Goal: Task Accomplishment & Management: Manage account settings

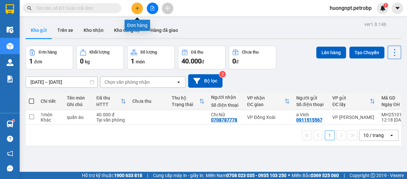
click at [135, 10] on icon "plus" at bounding box center [137, 8] width 5 height 5
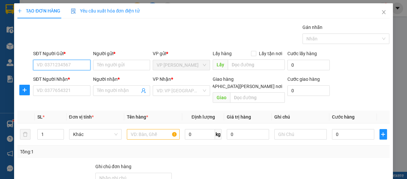
click at [67, 64] on input "SĐT Người Gửi *" at bounding box center [61, 65] width 57 height 10
click at [75, 76] on div "0978278222 - [PERSON_NAME]" at bounding box center [69, 77] width 65 height 7
type input "0978278222"
type input "CHỊ NGỌC"
type input "0962839063"
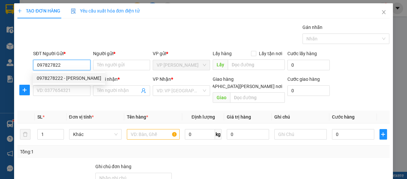
type input "[PERSON_NAME] NI"
type input "40.000"
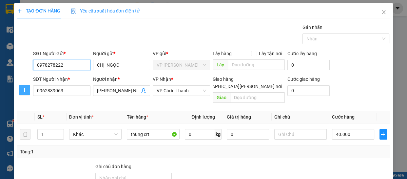
type input "0978278222"
click at [25, 89] on icon "plus" at bounding box center [24, 89] width 5 height 5
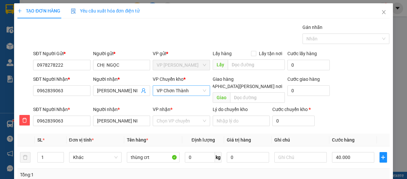
click at [189, 89] on span "VP Chơn Thành" at bounding box center [181, 91] width 49 height 10
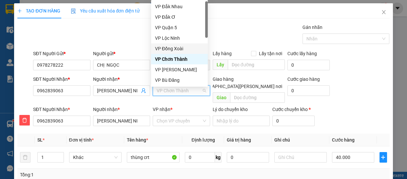
click at [193, 47] on div "VP Đồng Xoài" at bounding box center [179, 48] width 49 height 7
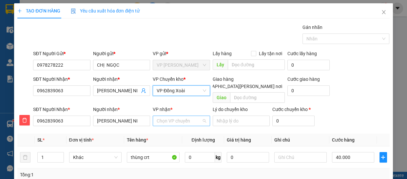
click at [193, 118] on input "VP nhận *" at bounding box center [179, 121] width 45 height 10
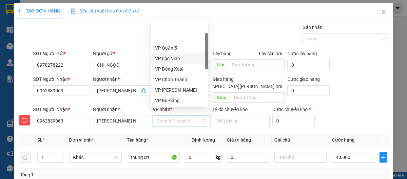
scroll to position [30, 0]
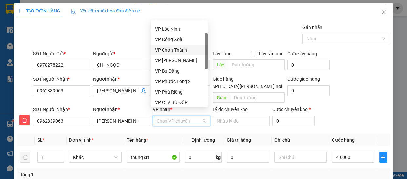
click at [184, 49] on div "VP Chơn Thành" at bounding box center [179, 49] width 49 height 7
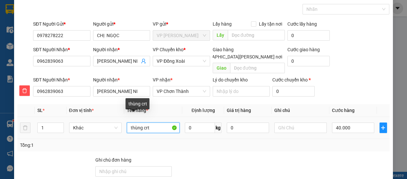
click at [154, 122] on input "thùng crt" at bounding box center [153, 127] width 53 height 10
type input "thùng thuốc"
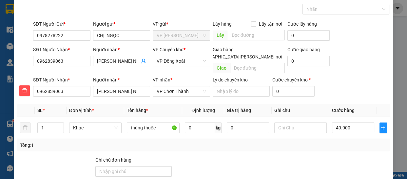
click at [290, 156] on div at bounding box center [289, 167] width 78 height 23
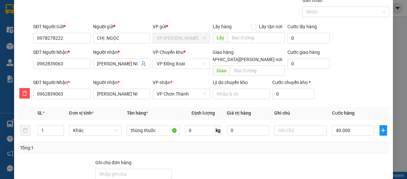
scroll to position [87, 0]
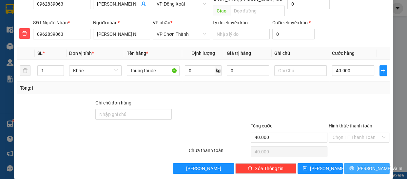
click at [374, 165] on span "[PERSON_NAME] và In" at bounding box center [380, 168] width 46 height 7
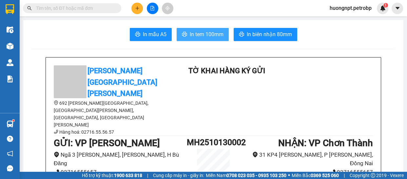
click at [203, 34] on span "In tem 100mm" at bounding box center [207, 34] width 34 height 8
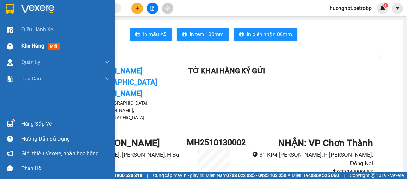
click at [43, 46] on span "Kho hàng" at bounding box center [32, 46] width 23 height 6
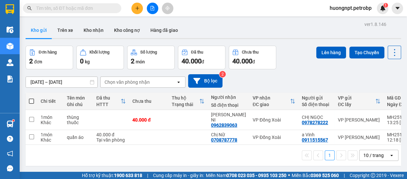
scroll to position [30, 0]
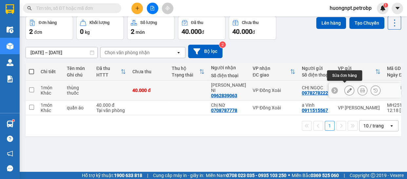
click at [347, 89] on icon at bounding box center [349, 90] width 5 height 5
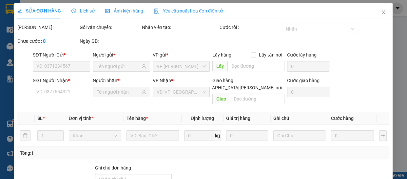
type input "0978278222"
type input "0962839063"
type input "40.000"
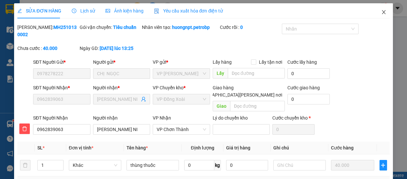
click at [378, 10] on span "Close" at bounding box center [384, 12] width 18 height 18
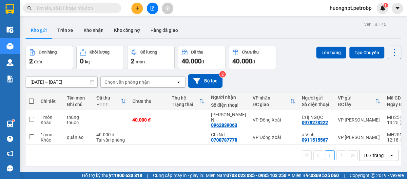
click at [44, 160] on div "1 10 / trang open" at bounding box center [214, 155] width 376 height 21
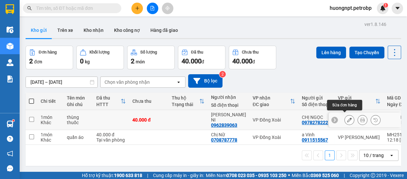
click at [347, 117] on icon at bounding box center [349, 119] width 5 height 5
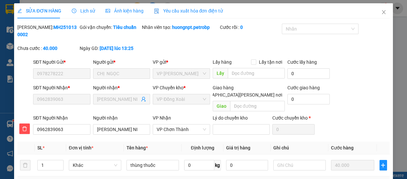
type input "0978278222"
type input "0962839063"
type input "40.000"
click at [381, 12] on icon "close" at bounding box center [383, 12] width 5 height 5
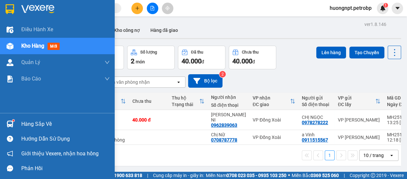
click at [35, 121] on div "Hàng sắp về" at bounding box center [65, 124] width 89 height 10
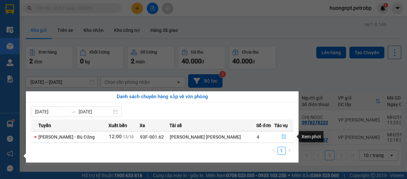
click at [282, 137] on icon "file-done" at bounding box center [284, 136] width 5 height 5
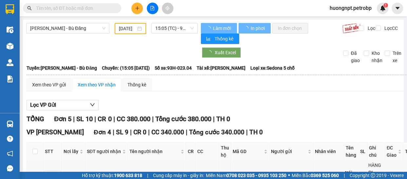
type input "[DATE]"
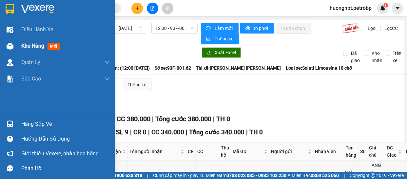
click at [33, 44] on span "Kho hàng" at bounding box center [32, 46] width 23 height 6
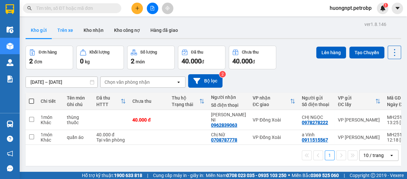
click at [65, 30] on button "Trên xe" at bounding box center [65, 30] width 26 height 16
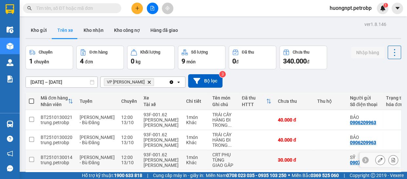
scroll to position [47, 0]
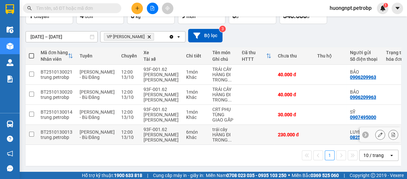
click at [212, 133] on div "HÀNG ĐI TRONG ..." at bounding box center [223, 137] width 23 height 10
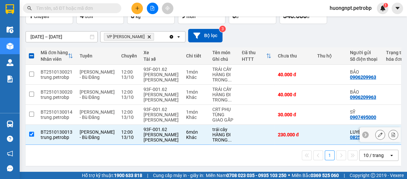
click at [30, 131] on input "checkbox" at bounding box center [31, 133] width 5 height 5
checkbox input "false"
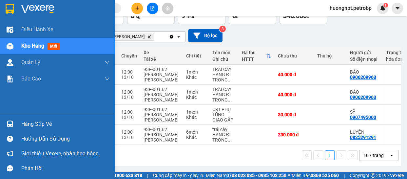
click at [40, 123] on div "Hàng sắp về" at bounding box center [65, 124] width 89 height 10
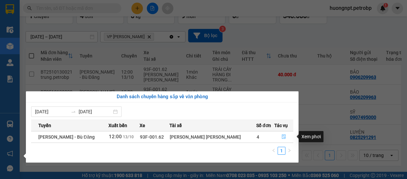
click at [282, 138] on icon "file-done" at bounding box center [284, 136] width 4 height 5
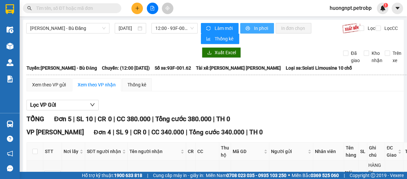
click at [256, 28] on span "In phơi" at bounding box center [261, 28] width 15 height 7
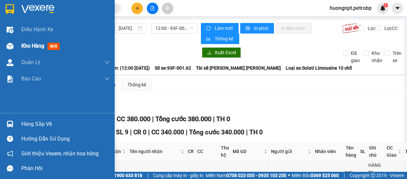
click at [43, 46] on span "Kho hàng" at bounding box center [32, 46] width 23 height 6
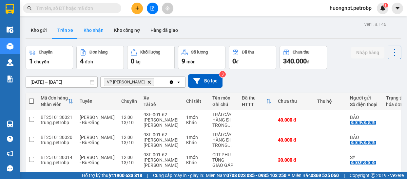
click at [88, 29] on button "Kho nhận" at bounding box center [93, 30] width 30 height 16
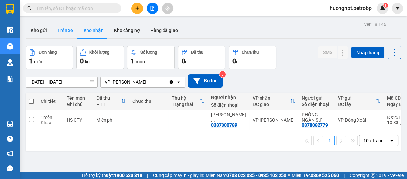
click at [66, 31] on button "Trên xe" at bounding box center [65, 30] width 26 height 16
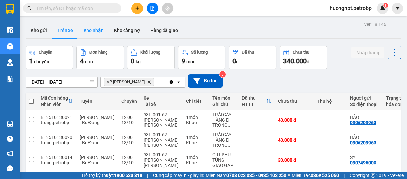
click at [90, 30] on button "Kho nhận" at bounding box center [93, 30] width 30 height 16
type input "[DATE] – [DATE]"
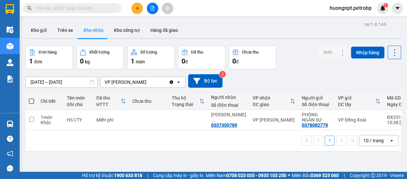
click at [83, 154] on div "ver 1.8.146 Kho gửi Trên xe Kho [PERSON_NAME] công nợ Hàng đã [PERSON_NAME] hàn…" at bounding box center [213, 109] width 381 height 179
click at [79, 8] on input "text" at bounding box center [74, 8] width 77 height 7
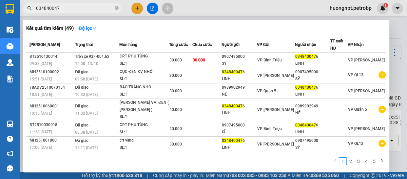
type input "0348400476"
click at [116, 8] on icon "close-circle" at bounding box center [117, 8] width 4 height 4
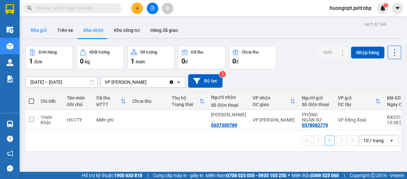
click at [38, 30] on button "Kho gửi" at bounding box center [39, 30] width 27 height 16
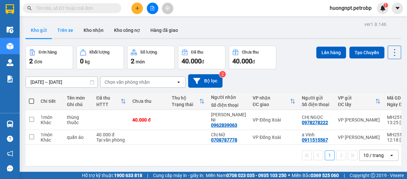
click at [62, 32] on button "Trên xe" at bounding box center [65, 30] width 26 height 16
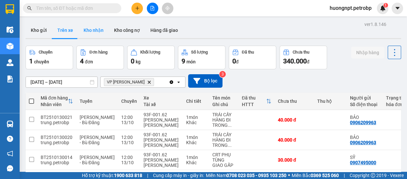
click at [100, 30] on button "Kho nhận" at bounding box center [93, 30] width 30 height 16
type input "[DATE] – [DATE]"
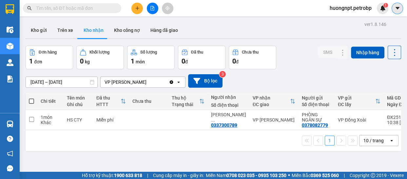
click at [396, 9] on icon "caret-down" at bounding box center [398, 8] width 6 height 6
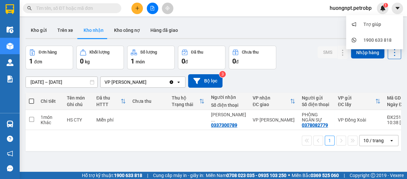
click at [361, 5] on span "huongnpt.petrobp" at bounding box center [351, 8] width 52 height 8
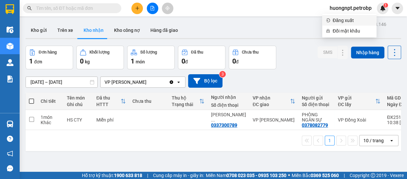
click at [351, 16] on li "Đăng xuất" at bounding box center [349, 20] width 54 height 10
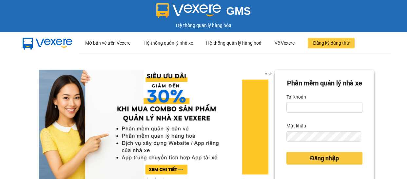
scroll to position [59, 0]
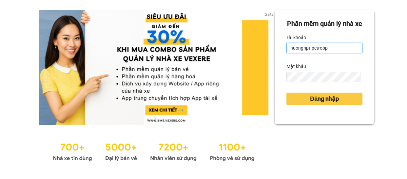
drag, startPoint x: 328, startPoint y: 58, endPoint x: 331, endPoint y: 63, distance: 5.4
click at [328, 53] on input "huongnpt.petrobp" at bounding box center [324, 48] width 76 height 10
type input "maiptx.petrobp"
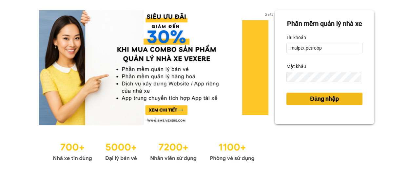
click at [312, 103] on span "Đăng nhập" at bounding box center [324, 98] width 29 height 9
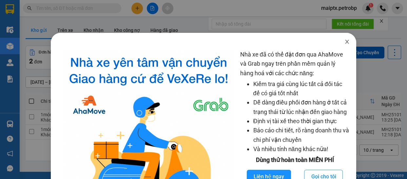
click at [345, 41] on icon "close" at bounding box center [347, 41] width 5 height 5
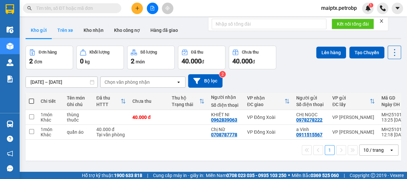
click at [68, 32] on button "Trên xe" at bounding box center [65, 30] width 26 height 16
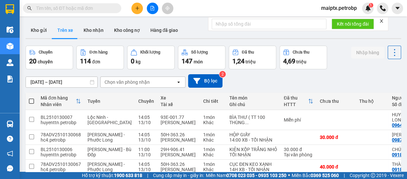
click at [73, 75] on div "13/10/2025 – 13/10/2025 Press the down arrow key to interact with the calendar …" at bounding box center [214, 80] width 376 height 13
click at [69, 79] on div "ver 1.8.146 Kho gửi Trên xe Kho nhận Kho công nợ Hàng đã giao Chuyến 20 chuyến …" at bounding box center [213, 158] width 381 height 277
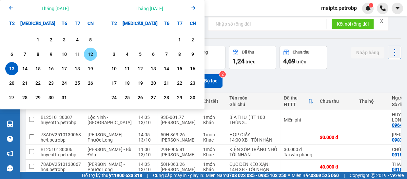
click at [89, 57] on div "12" at bounding box center [90, 54] width 9 height 8
click at [10, 67] on div "13" at bounding box center [11, 69] width 9 height 8
type input "[DATE] – [DATE]"
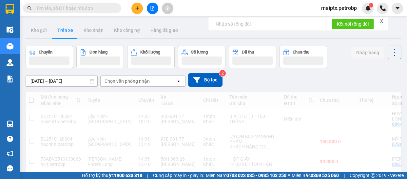
click at [126, 83] on div "Chọn văn phòng nhận" at bounding box center [127, 81] width 45 height 7
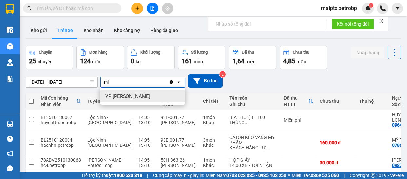
type input "mi"
click at [133, 98] on span "VP [PERSON_NAME]" at bounding box center [127, 96] width 45 height 7
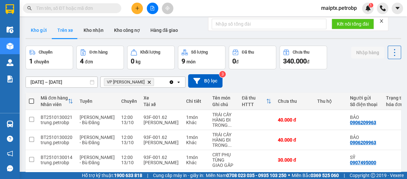
click at [36, 26] on button "Kho gửi" at bounding box center [39, 30] width 27 height 16
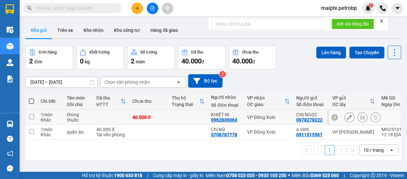
click at [69, 115] on div "thùng thuốc" at bounding box center [78, 117] width 23 height 10
checkbox input "true"
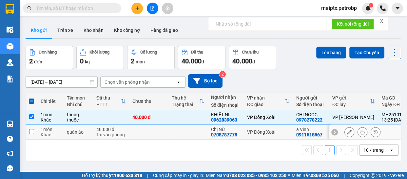
click at [60, 130] on div "1 món" at bounding box center [51, 129] width 20 height 5
checkbox input "true"
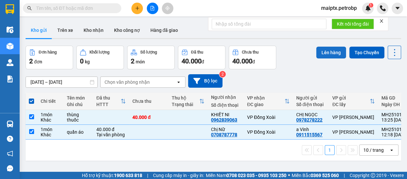
click at [317, 50] on button "Lên hàng" at bounding box center [331, 53] width 30 height 12
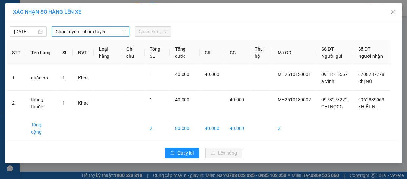
click at [89, 29] on span "Chọn tuyến - nhóm tuyến" at bounding box center [91, 32] width 70 height 10
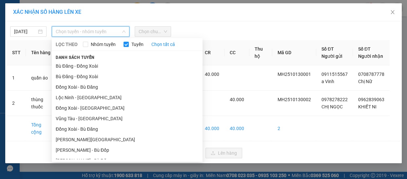
drag, startPoint x: 67, startPoint y: 65, endPoint x: 73, endPoint y: 62, distance: 6.8
click at [67, 65] on li "Bù Đăng - Đồng Xoài" at bounding box center [127, 66] width 151 height 10
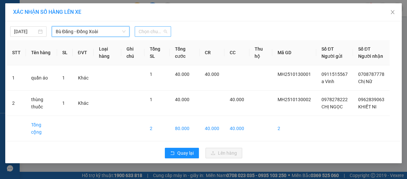
click at [150, 36] on div "Chọn chuyến" at bounding box center [153, 31] width 36 height 10
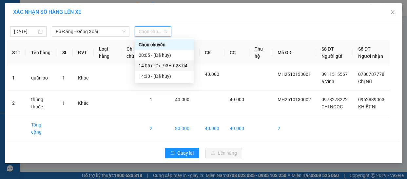
click at [147, 66] on div "14:05 (TC) - 93H-023.04" at bounding box center [164, 65] width 51 height 7
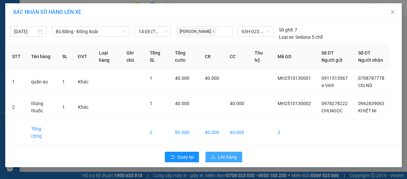
click at [223, 157] on span "Lên hàng" at bounding box center [227, 156] width 19 height 7
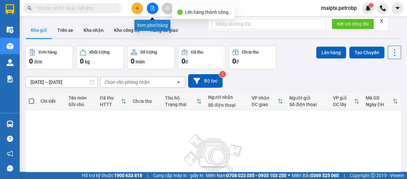
click at [151, 11] on button at bounding box center [152, 8] width 11 height 11
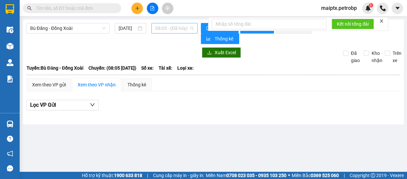
click at [170, 30] on span "08:05 - (Đã hủy)" at bounding box center [174, 28] width 38 height 10
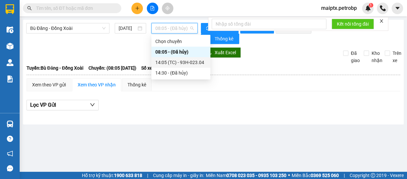
click at [169, 62] on div "14:05 (TC) - 93H-023.04" at bounding box center [180, 62] width 51 height 7
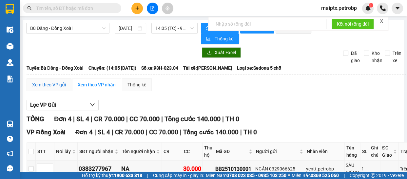
click at [52, 82] on div "Xem theo VP gửi" at bounding box center [49, 84] width 34 height 7
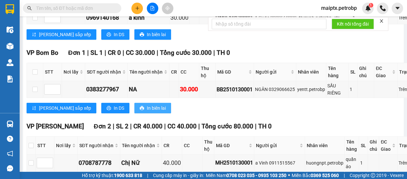
scroll to position [203, 0]
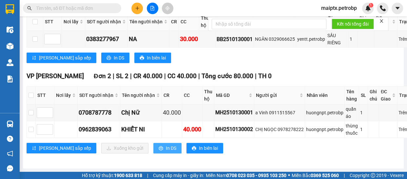
click at [166, 144] on span "In DS" at bounding box center [171, 147] width 10 height 7
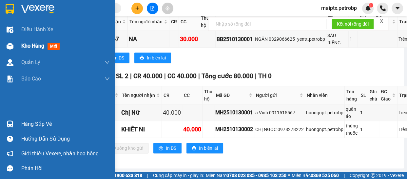
click at [18, 45] on div "Kho hàng mới" at bounding box center [57, 46] width 115 height 16
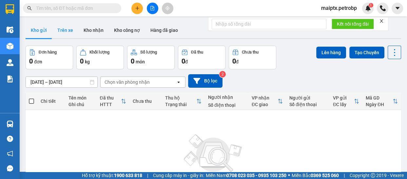
click at [57, 30] on button "Trên xe" at bounding box center [65, 30] width 26 height 16
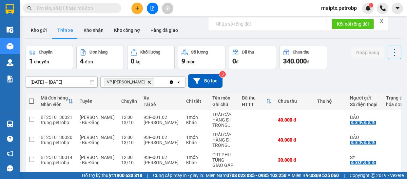
click at [56, 10] on input "text" at bounding box center [74, 8] width 77 height 7
paste input "MH2510130001"
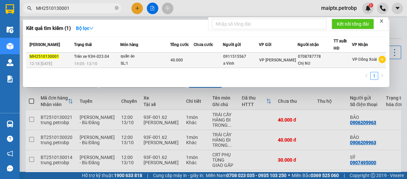
type input "MH2510130001"
click at [141, 56] on div "quần áo" at bounding box center [145, 56] width 49 height 7
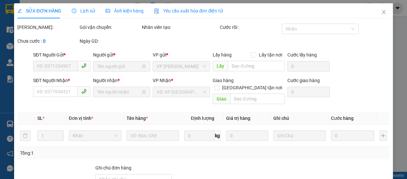
type input "0911515567"
type input "0708787778"
type input "40.000"
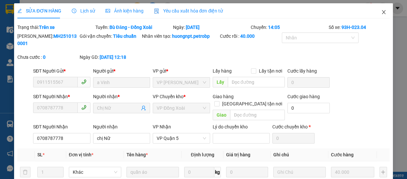
click at [382, 13] on icon "close" at bounding box center [384, 12] width 4 height 4
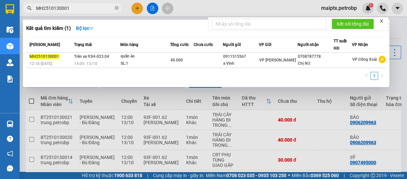
click at [79, 10] on input "MH2510130001" at bounding box center [74, 8] width 77 height 7
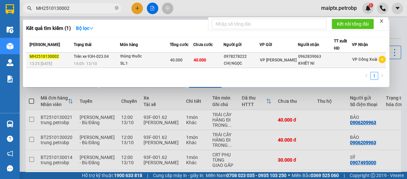
type input "MH2510130002"
click at [102, 56] on span "Trên xe 93H-023.04" at bounding box center [91, 56] width 35 height 5
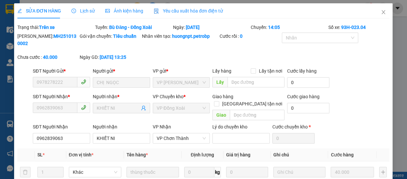
type input "0978278222"
type input "0962839063"
type input "40.000"
click at [381, 11] on icon "close" at bounding box center [383, 12] width 5 height 5
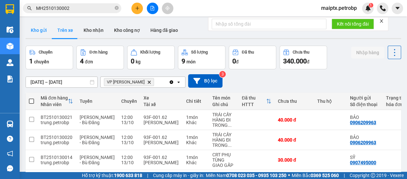
click at [37, 28] on button "Kho gửi" at bounding box center [39, 30] width 27 height 16
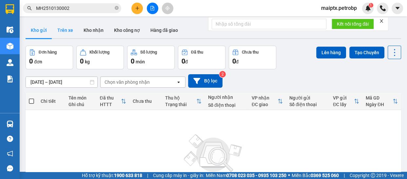
click at [68, 28] on button "Trên xe" at bounding box center [65, 30] width 26 height 16
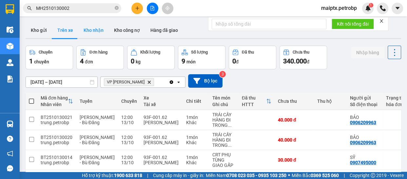
click at [92, 29] on button "Kho nhận" at bounding box center [93, 30] width 30 height 16
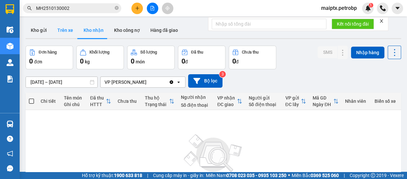
click at [64, 31] on button "Trên xe" at bounding box center [65, 30] width 26 height 16
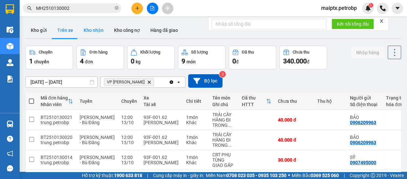
click at [85, 31] on button "Kho nhận" at bounding box center [93, 30] width 30 height 16
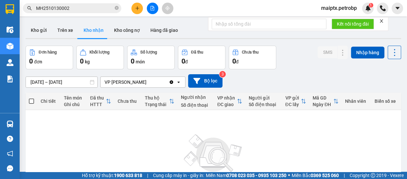
click at [64, 80] on div "ver 1.8.146 Kho gửi Trên xe Kho nhận Kho công nợ Hàng đã giao Đơn hàng 0 đơn Kh…" at bounding box center [213, 128] width 381 height 216
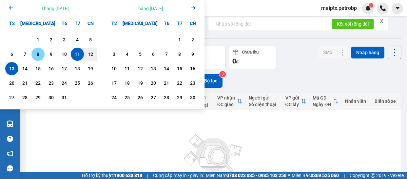
click at [39, 54] on div "8" at bounding box center [37, 54] width 9 height 8
click at [15, 67] on div "13" at bounding box center [11, 69] width 9 height 8
type input "08/10/2025 – 13/10/2025"
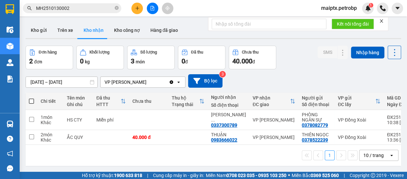
scroll to position [30, 0]
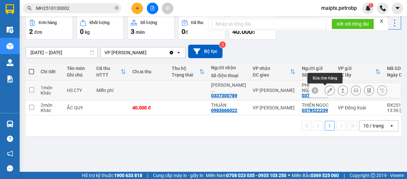
click at [327, 90] on icon at bounding box center [329, 90] width 5 height 5
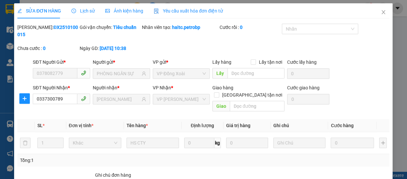
type input "0378082779"
type input "PHÒNG NGÂN SỰ"
type input "0337300789"
type input "hoàng văn khánh"
click at [381, 11] on icon "close" at bounding box center [383, 12] width 5 height 5
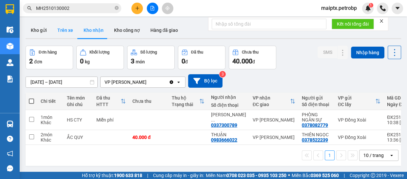
click at [64, 31] on button "Trên xe" at bounding box center [65, 30] width 26 height 16
type input "[DATE] – [DATE]"
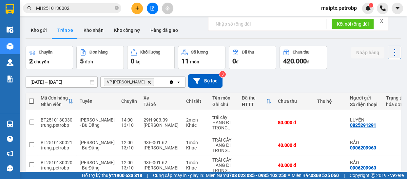
scroll to position [67, 0]
